Goal: Task Accomplishment & Management: Manage account settings

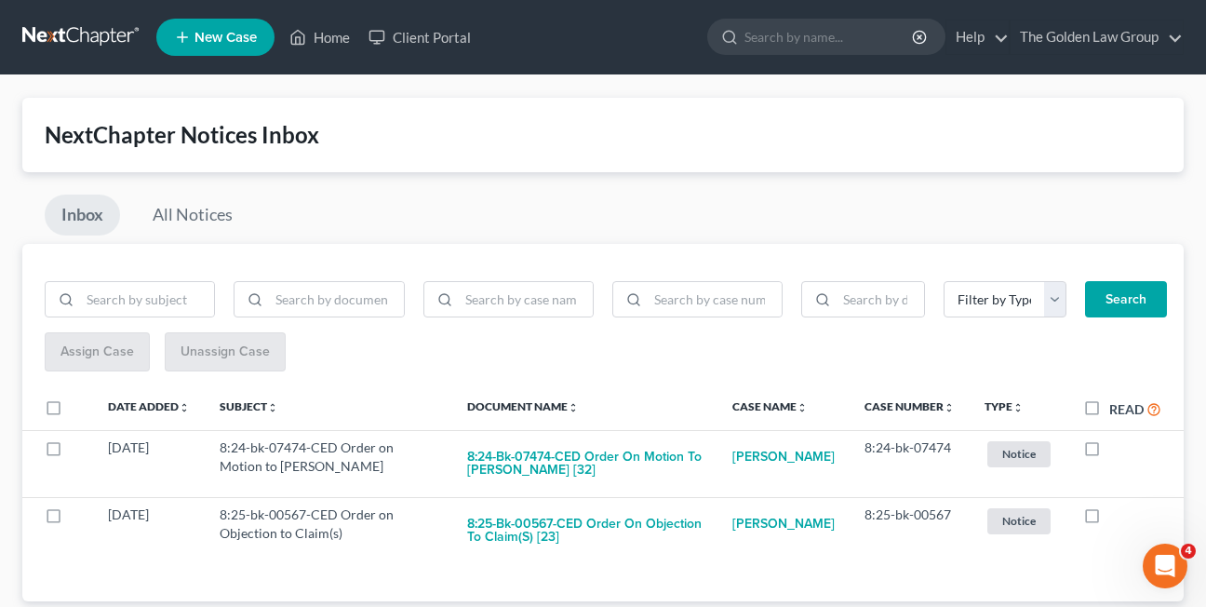
click at [574, 213] on div "Inbox All Notices" at bounding box center [602, 218] width 1161 height 49
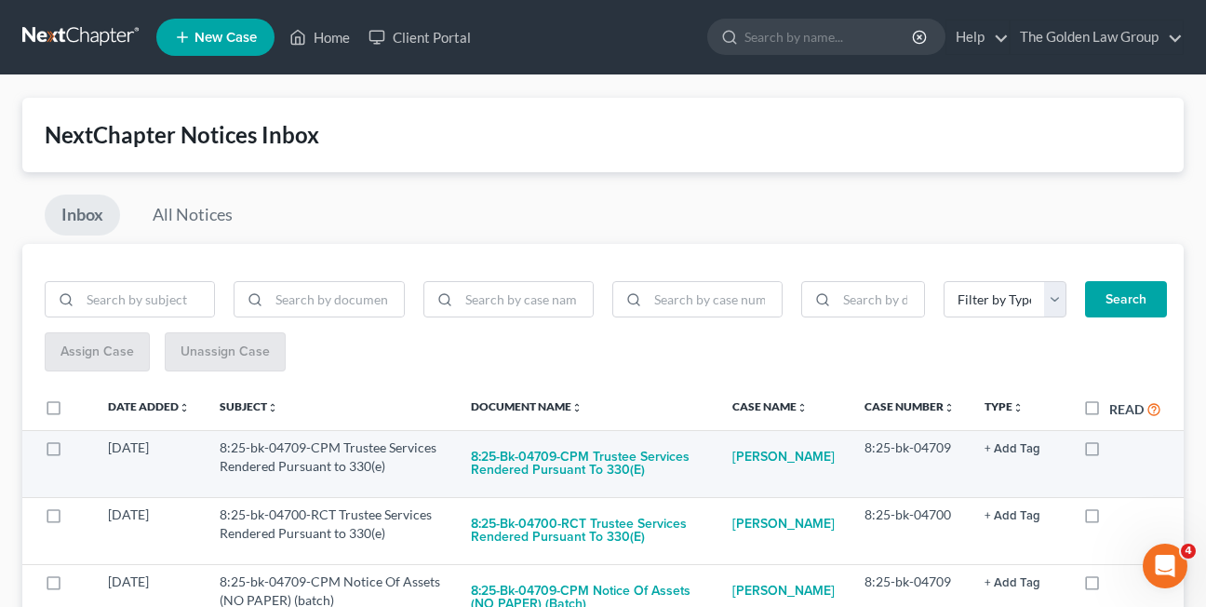
click at [1109, 452] on label at bounding box center [1109, 452] width 0 height 0
click at [1116, 448] on input "checkbox" at bounding box center [1122, 444] width 12 height 12
checkbox input "true"
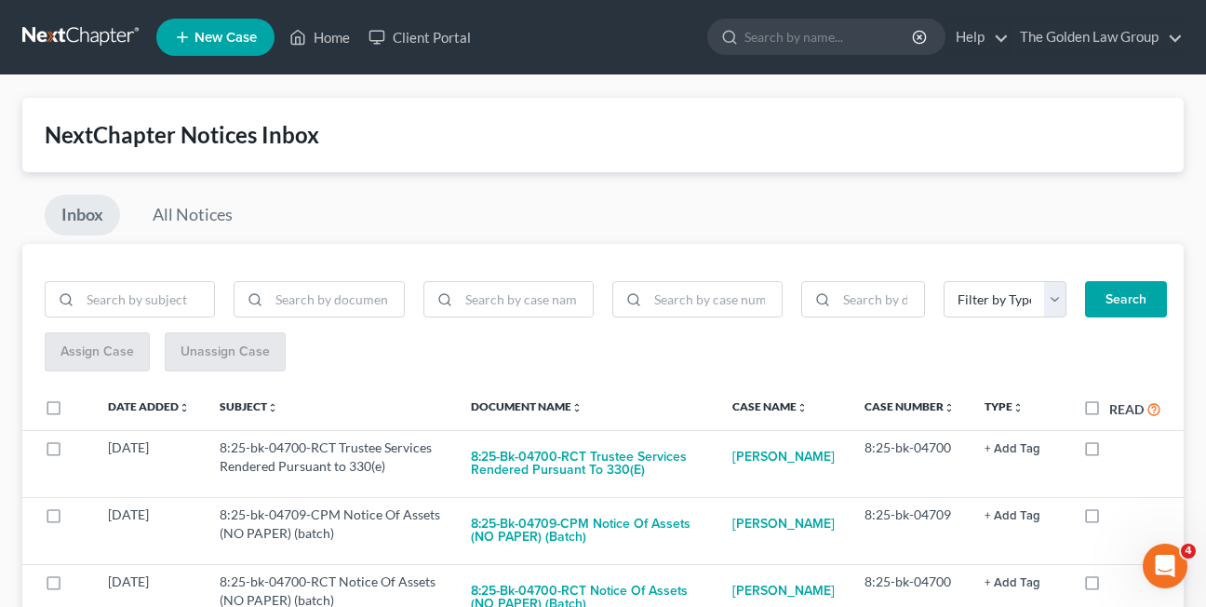
click at [1109, 452] on label at bounding box center [1109, 452] width 0 height 0
click at [1116, 448] on input "checkbox" at bounding box center [1122, 444] width 12 height 12
checkbox input "true"
click at [1109, 452] on label at bounding box center [1109, 452] width 0 height 0
click at [1116, 448] on input "checkbox" at bounding box center [1122, 444] width 12 height 12
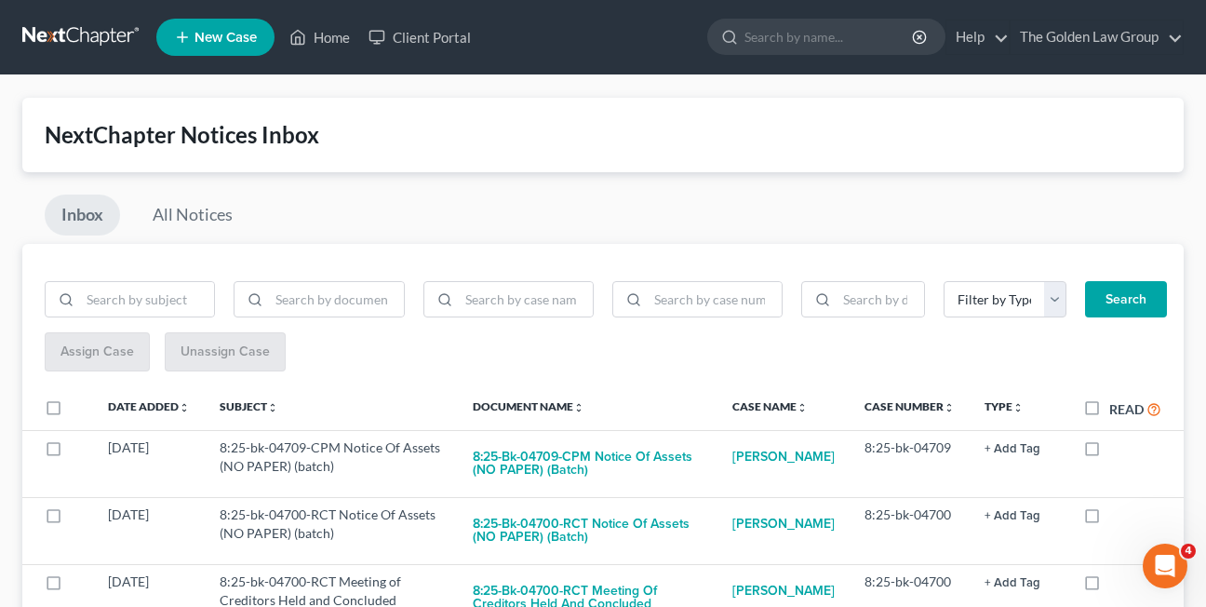
checkbox input "true"
click at [1109, 452] on label at bounding box center [1109, 452] width 0 height 0
click at [1116, 448] on input "checkbox" at bounding box center [1122, 444] width 12 height 12
checkbox input "true"
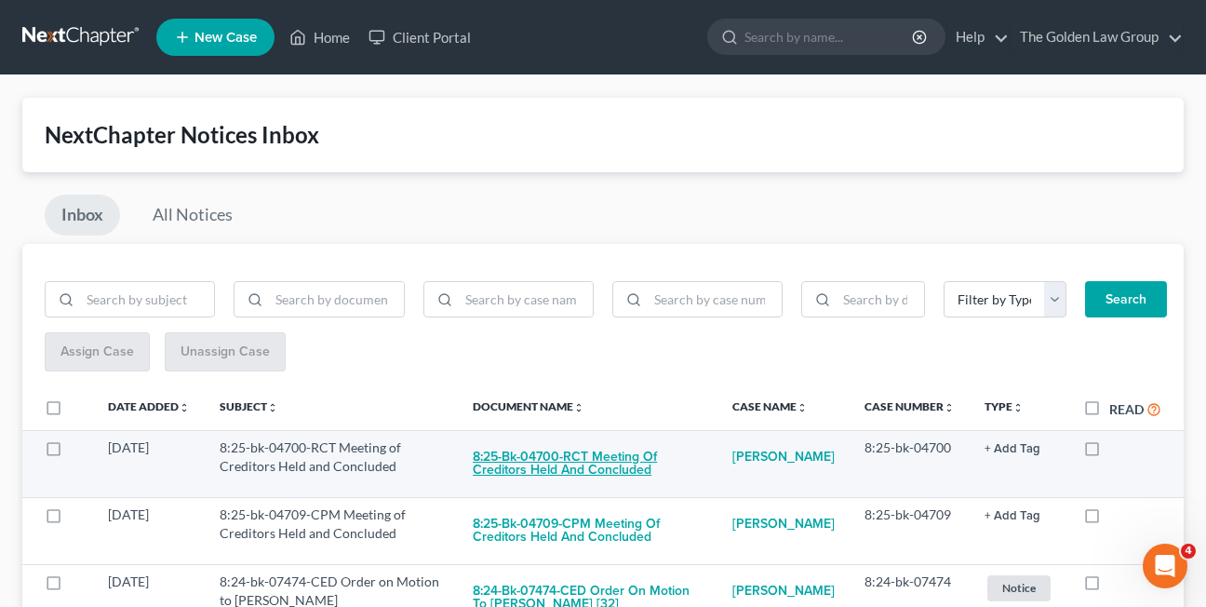
click at [560, 459] on button "8:25-bk-04700-RCT Meeting of Creditors Held and Concluded" at bounding box center [588, 463] width 230 height 50
checkbox input "true"
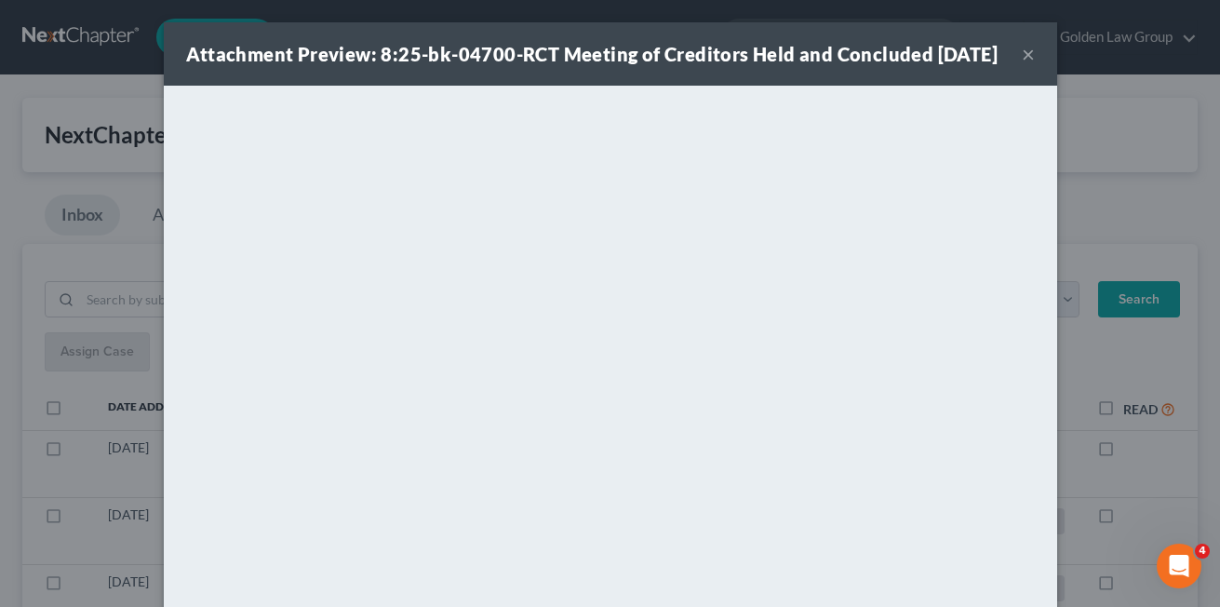
click at [1022, 64] on button "×" at bounding box center [1028, 54] width 13 height 22
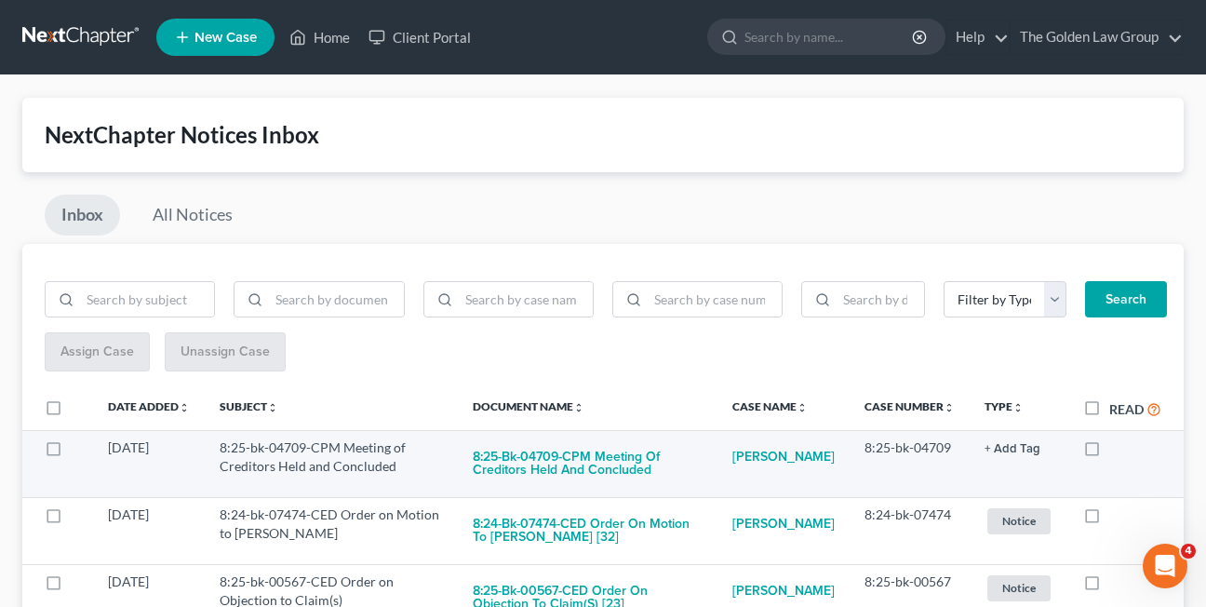
click at [1109, 452] on label at bounding box center [1109, 452] width 0 height 0
click at [1116, 447] on input "checkbox" at bounding box center [1122, 444] width 12 height 12
checkbox input "true"
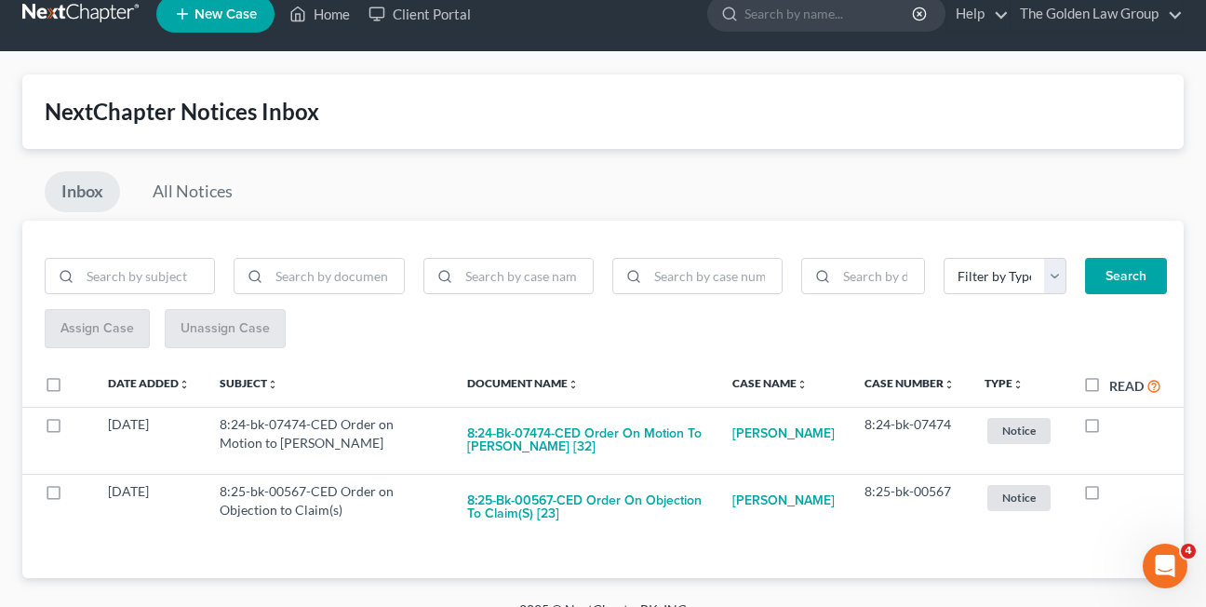
scroll to position [50, 0]
